Goal: Navigation & Orientation: Find specific page/section

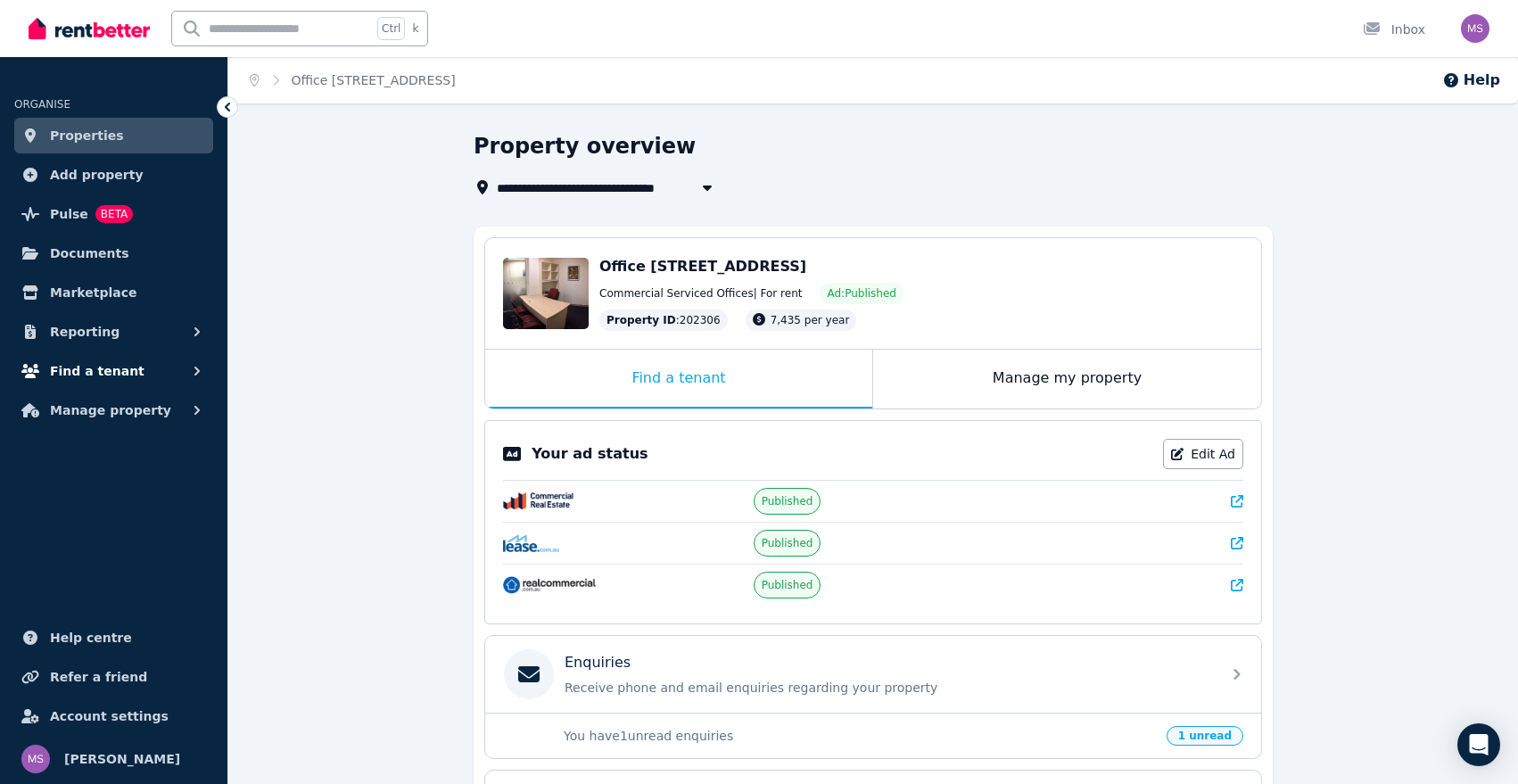
click at [172, 378] on button "Find a tenant" at bounding box center [114, 371] width 199 height 36
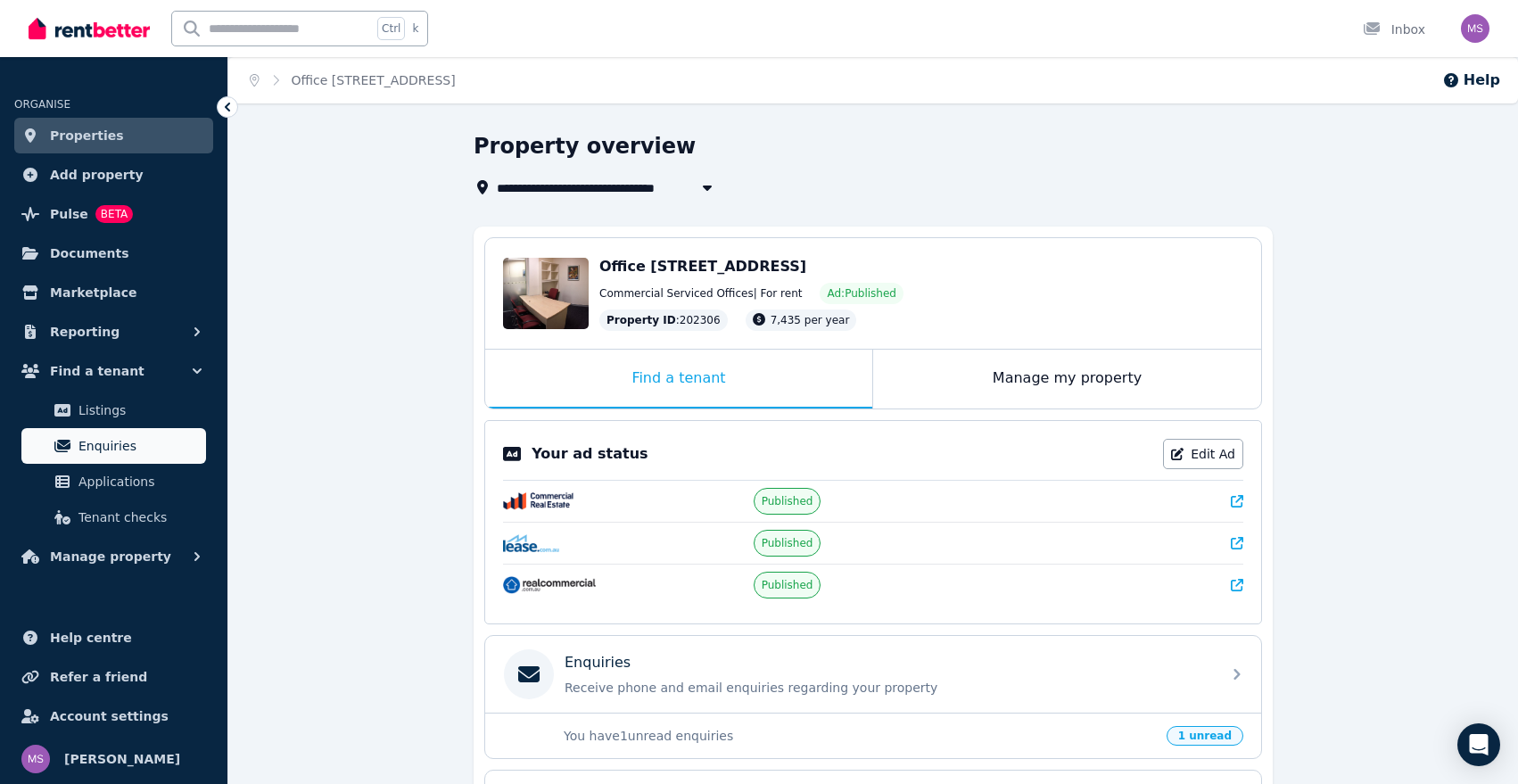
click at [140, 441] on span "Enquiries" at bounding box center [138, 446] width 120 height 21
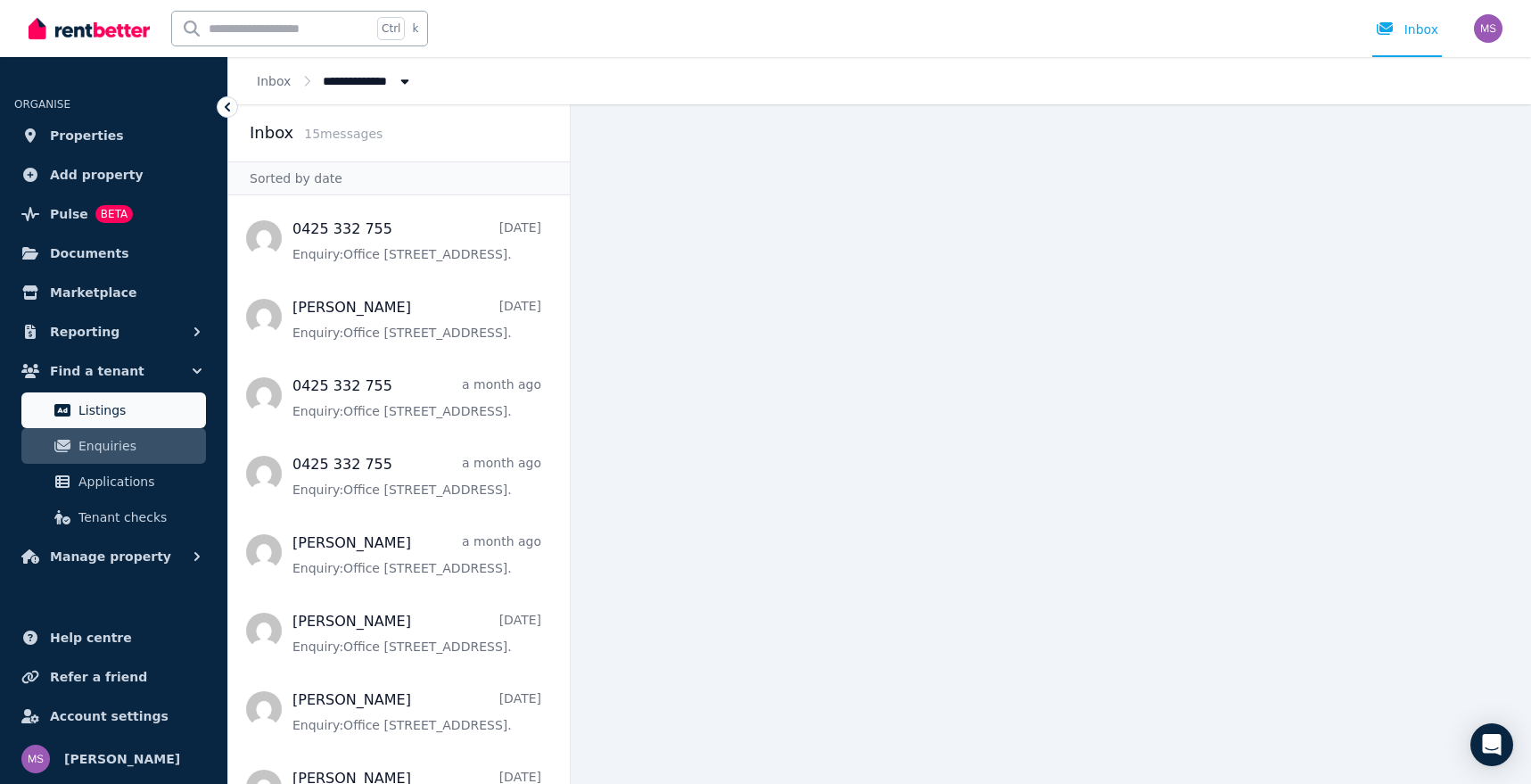
click at [71, 401] on link "Listings" at bounding box center [113, 410] width 184 height 36
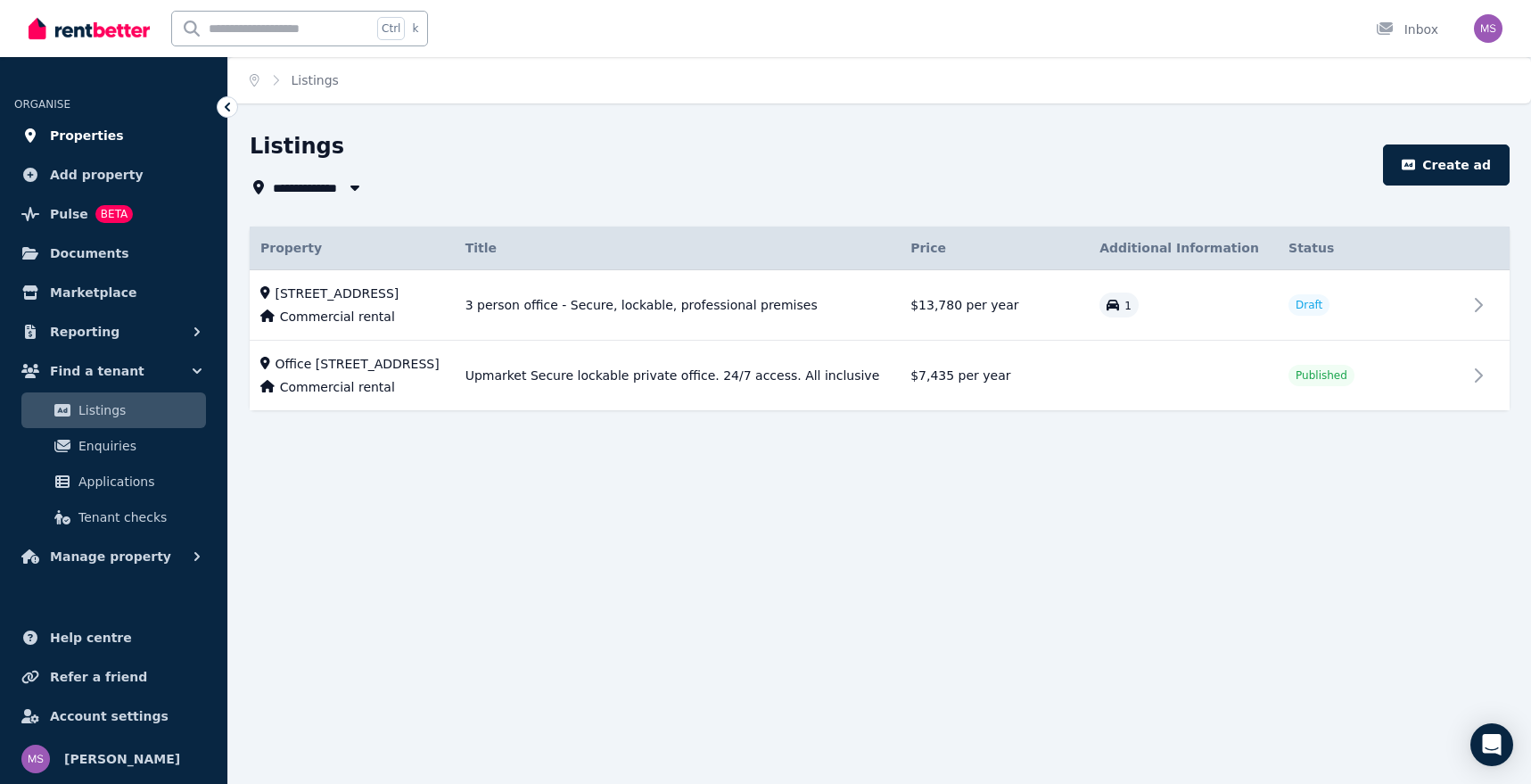
click at [88, 138] on span "Properties" at bounding box center [87, 136] width 74 height 21
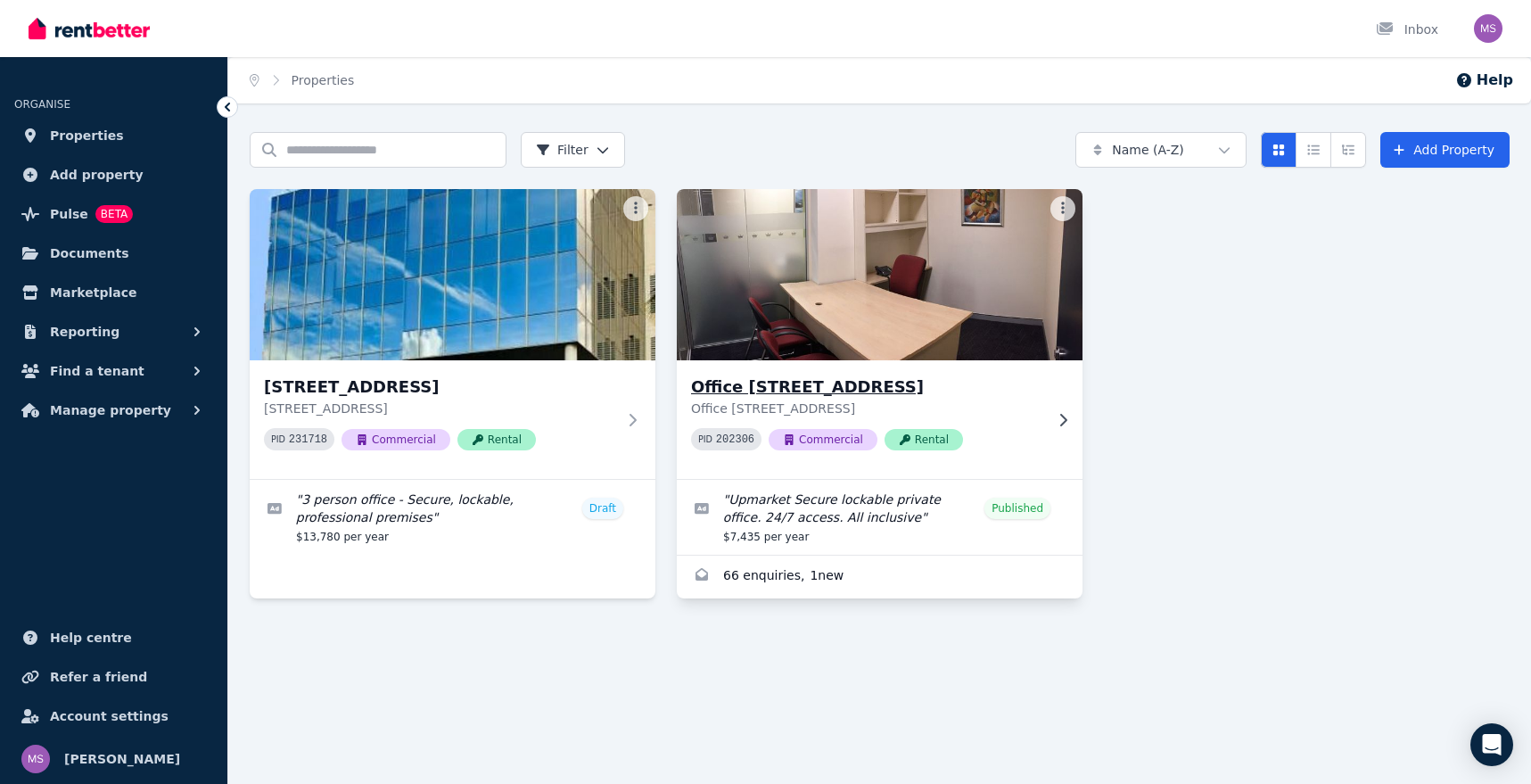
click at [847, 397] on h3 "Office L1/4 Railway Parade, Burwood" at bounding box center [866, 387] width 352 height 25
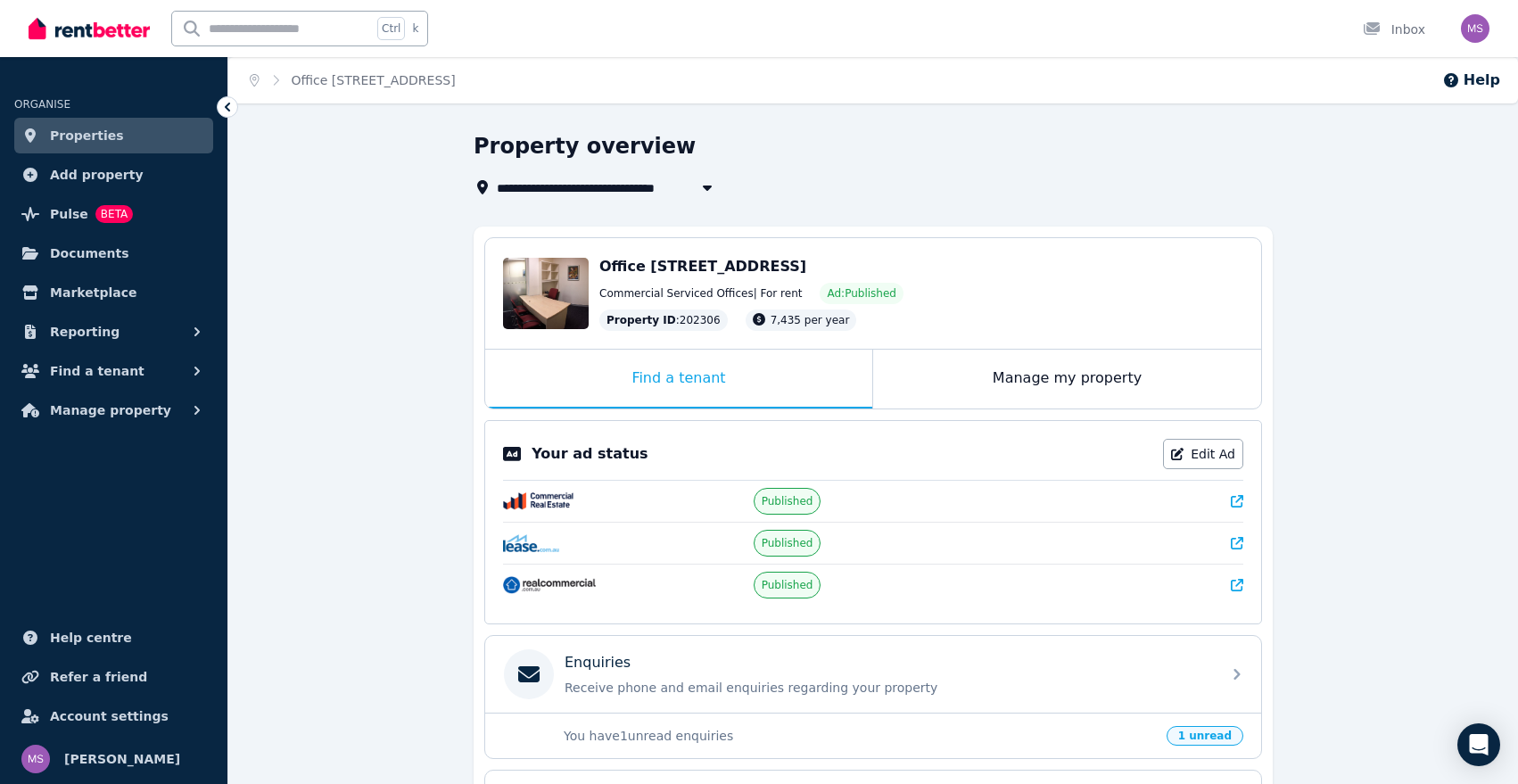
click at [1232, 582] on icon at bounding box center [1237, 584] width 13 height 13
